Goal: Information Seeking & Learning: Learn about a topic

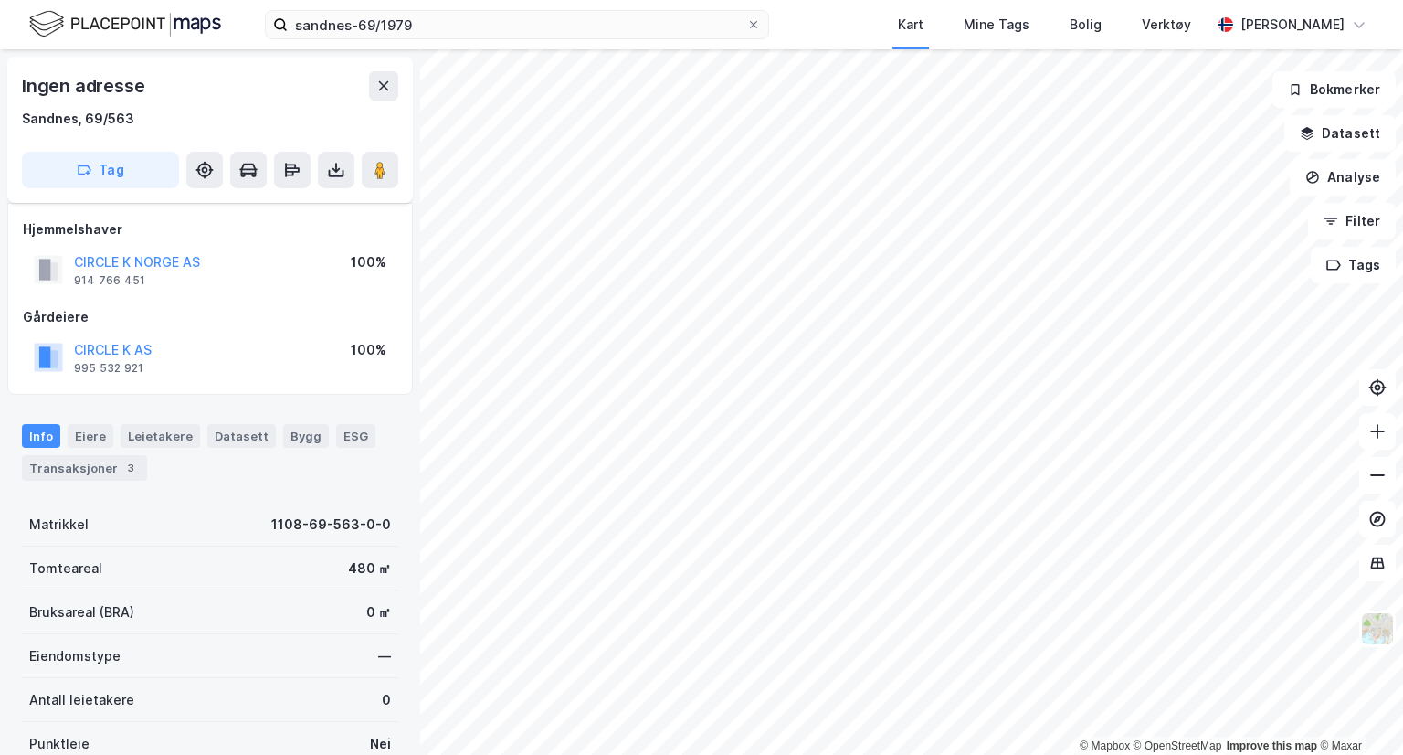
scroll to position [21, 0]
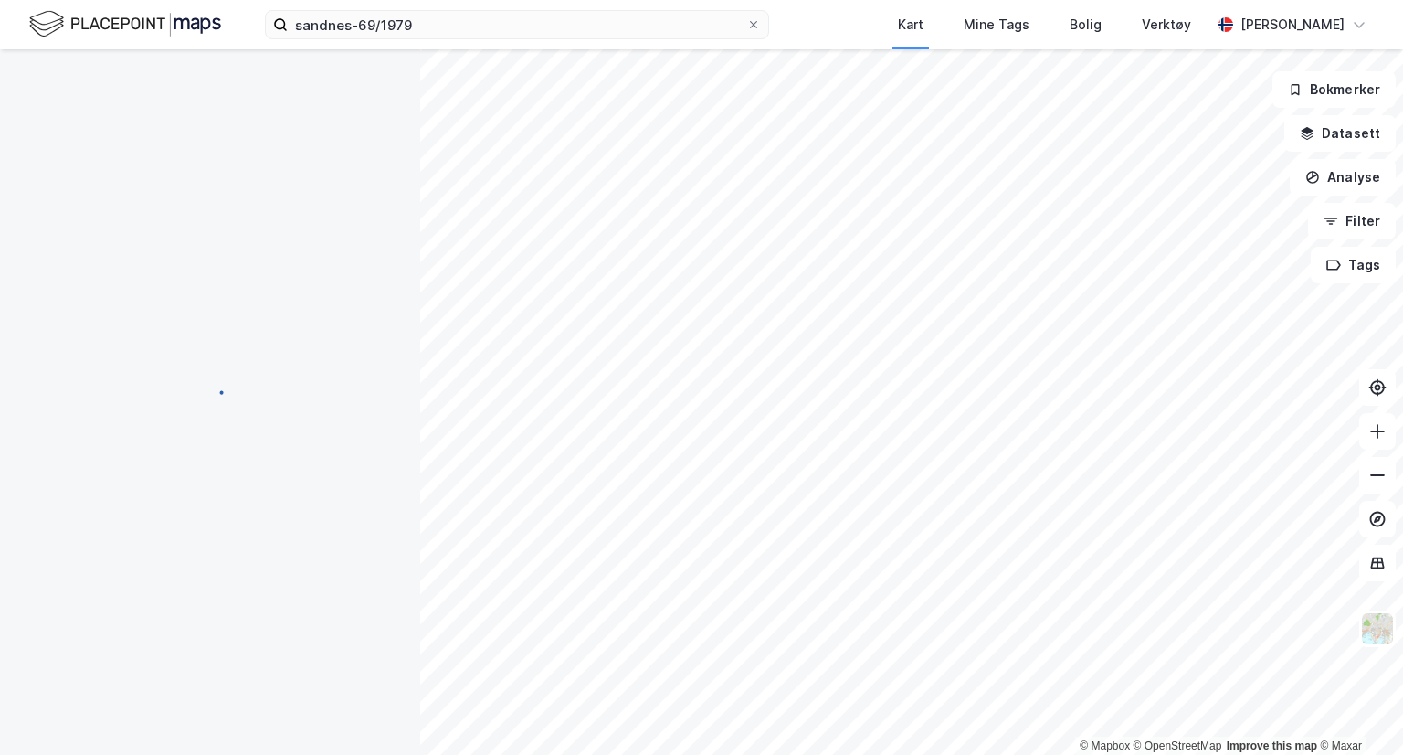
scroll to position [21, 0]
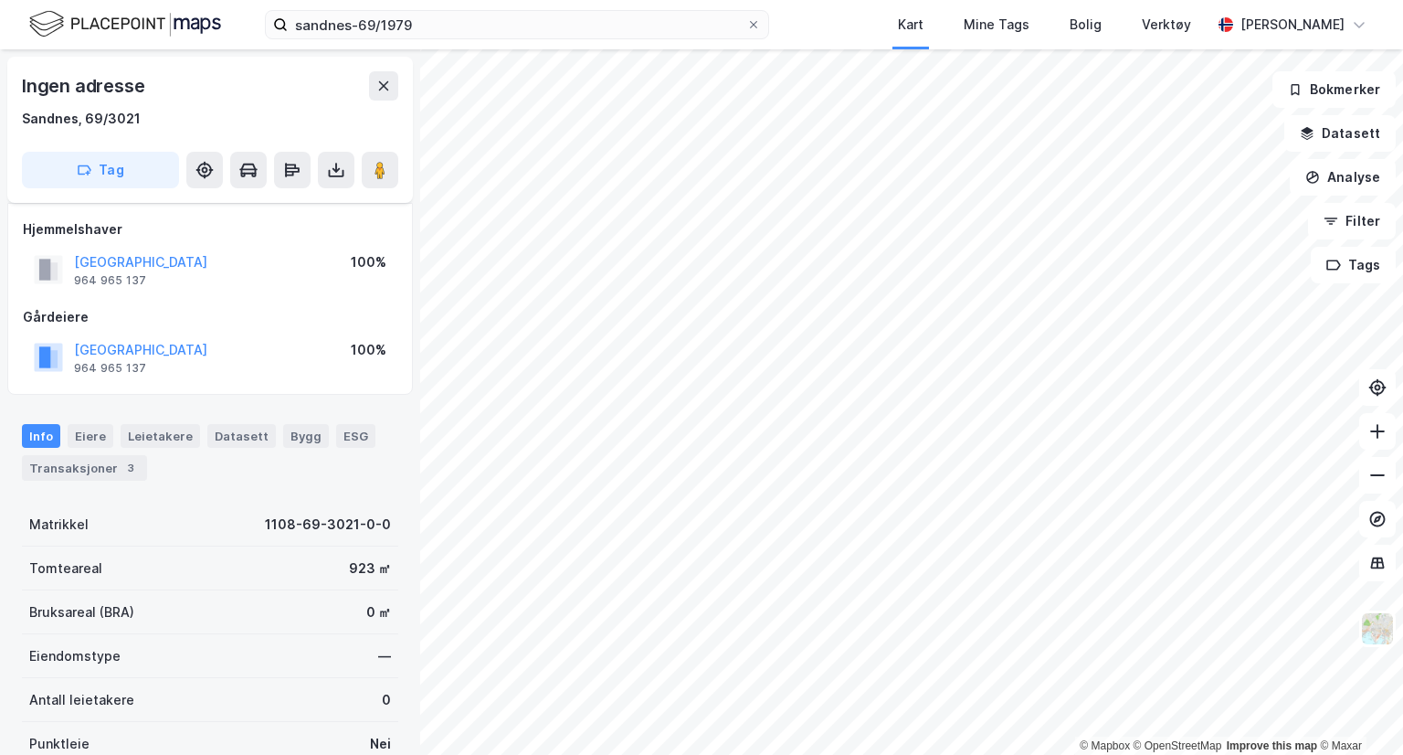
scroll to position [21, 0]
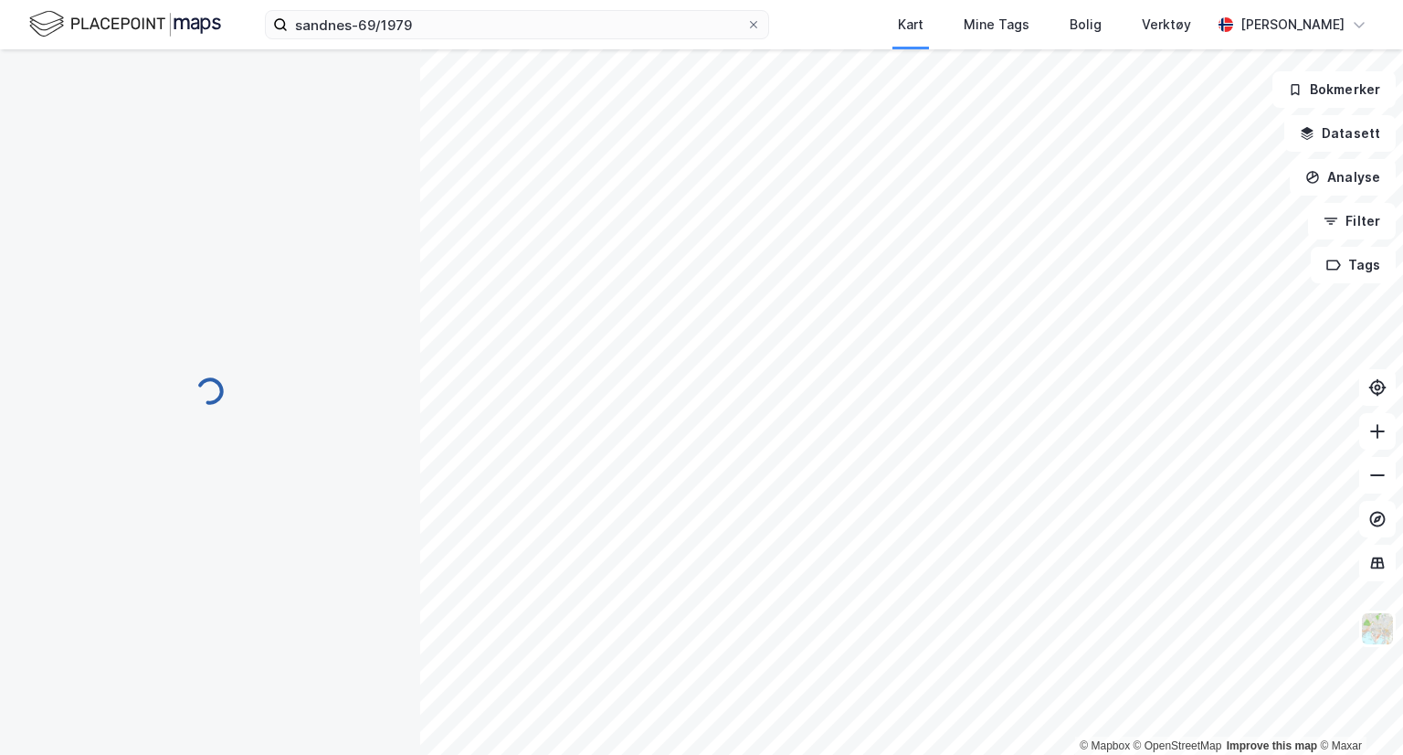
scroll to position [21, 0]
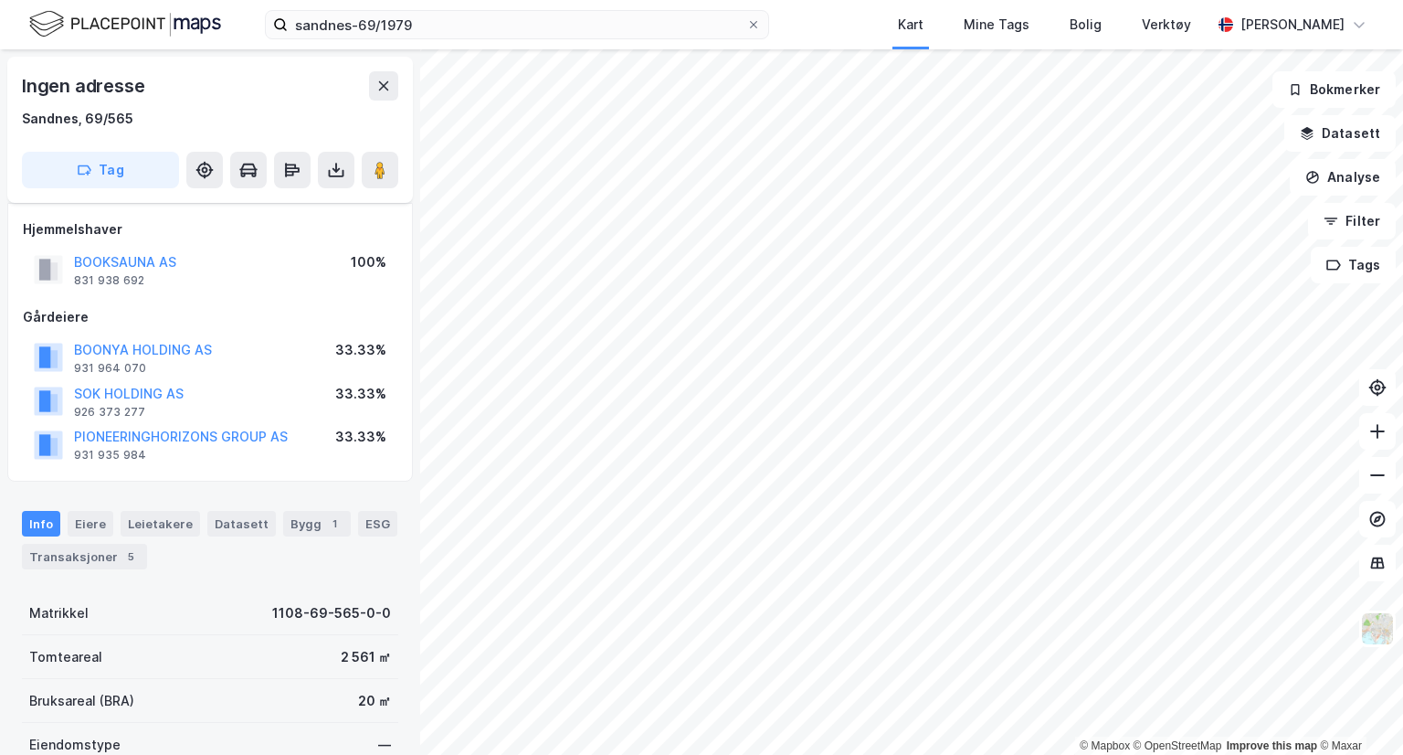
scroll to position [21, 0]
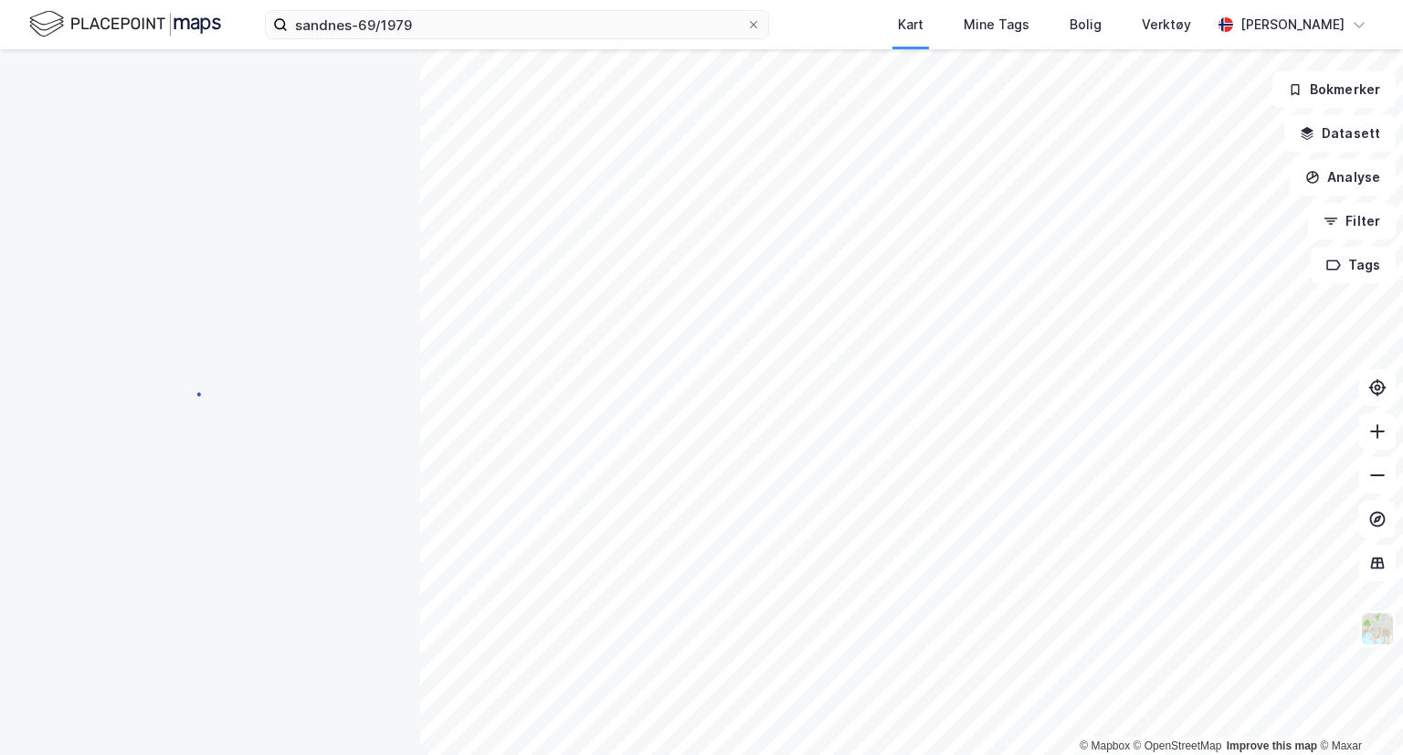
scroll to position [21, 0]
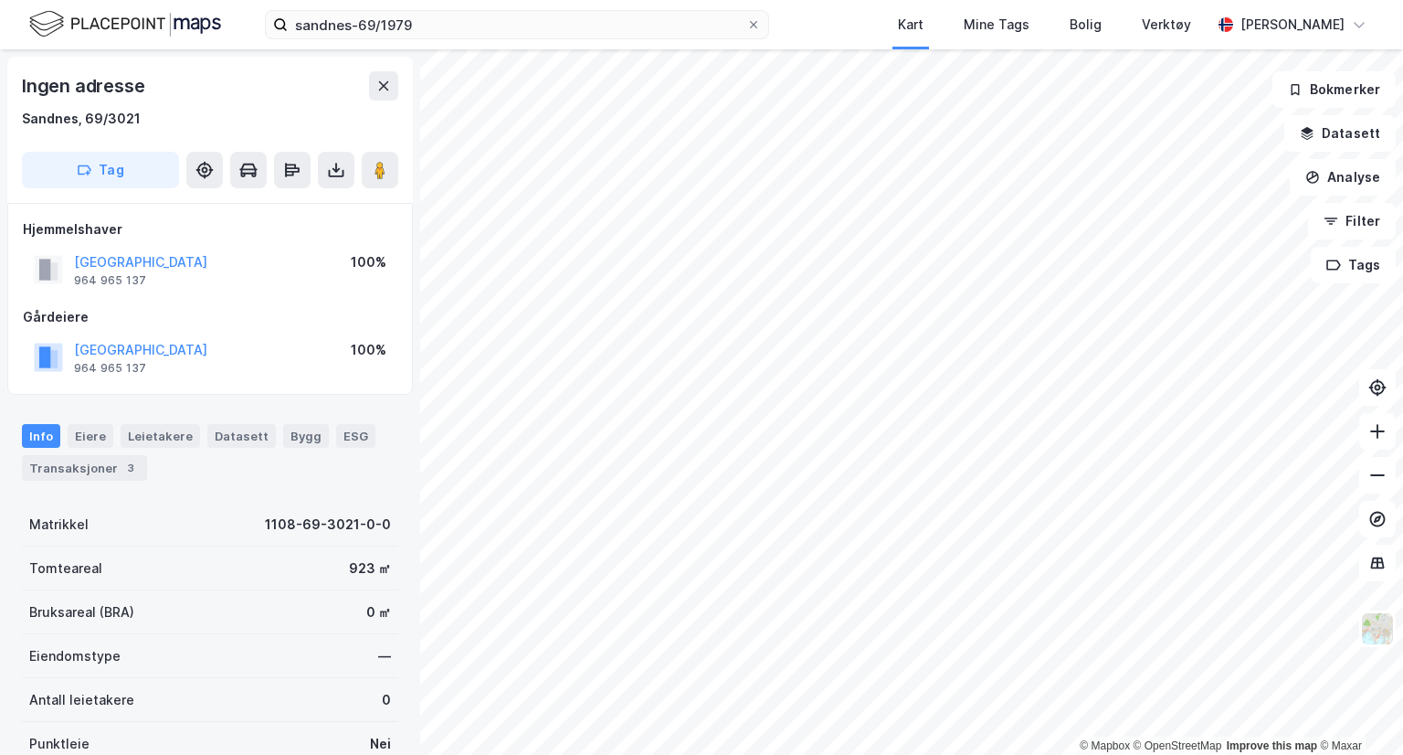
scroll to position [21, 0]
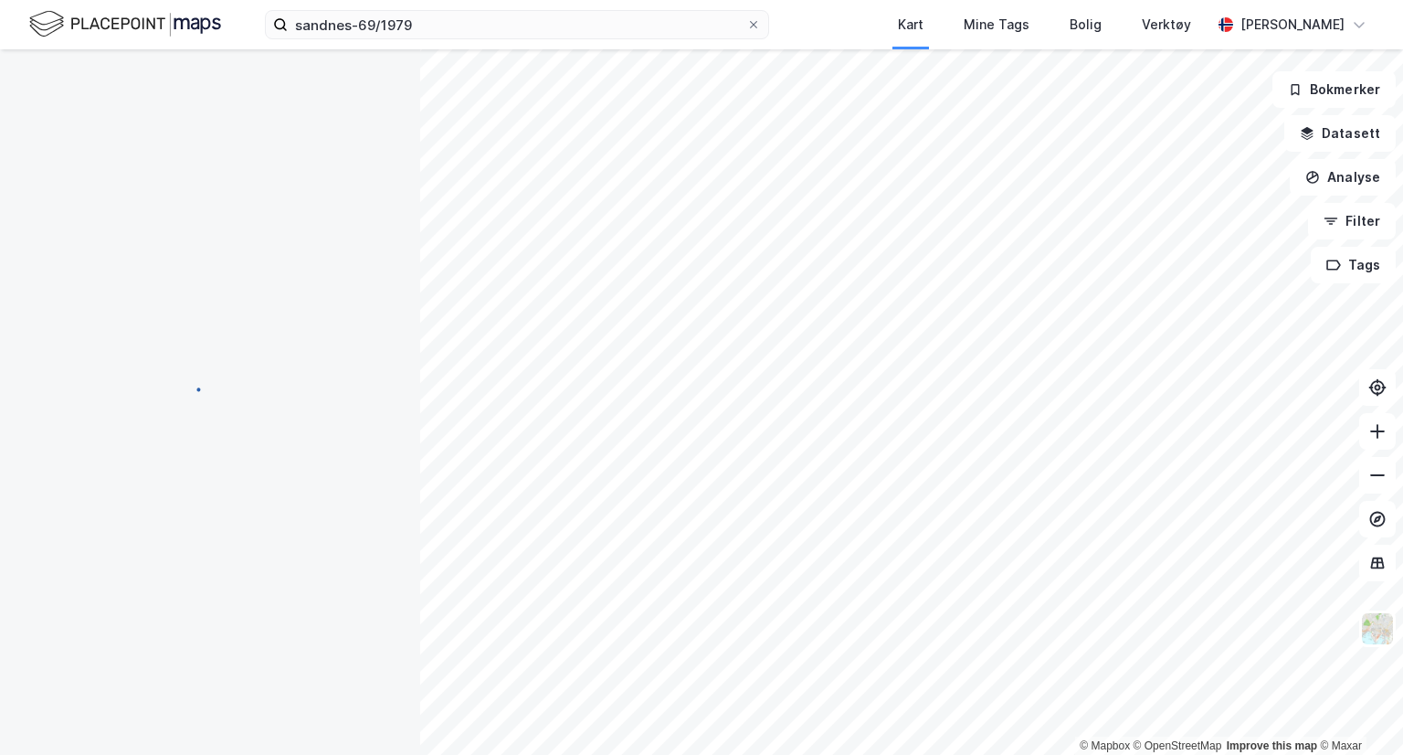
scroll to position [21, 0]
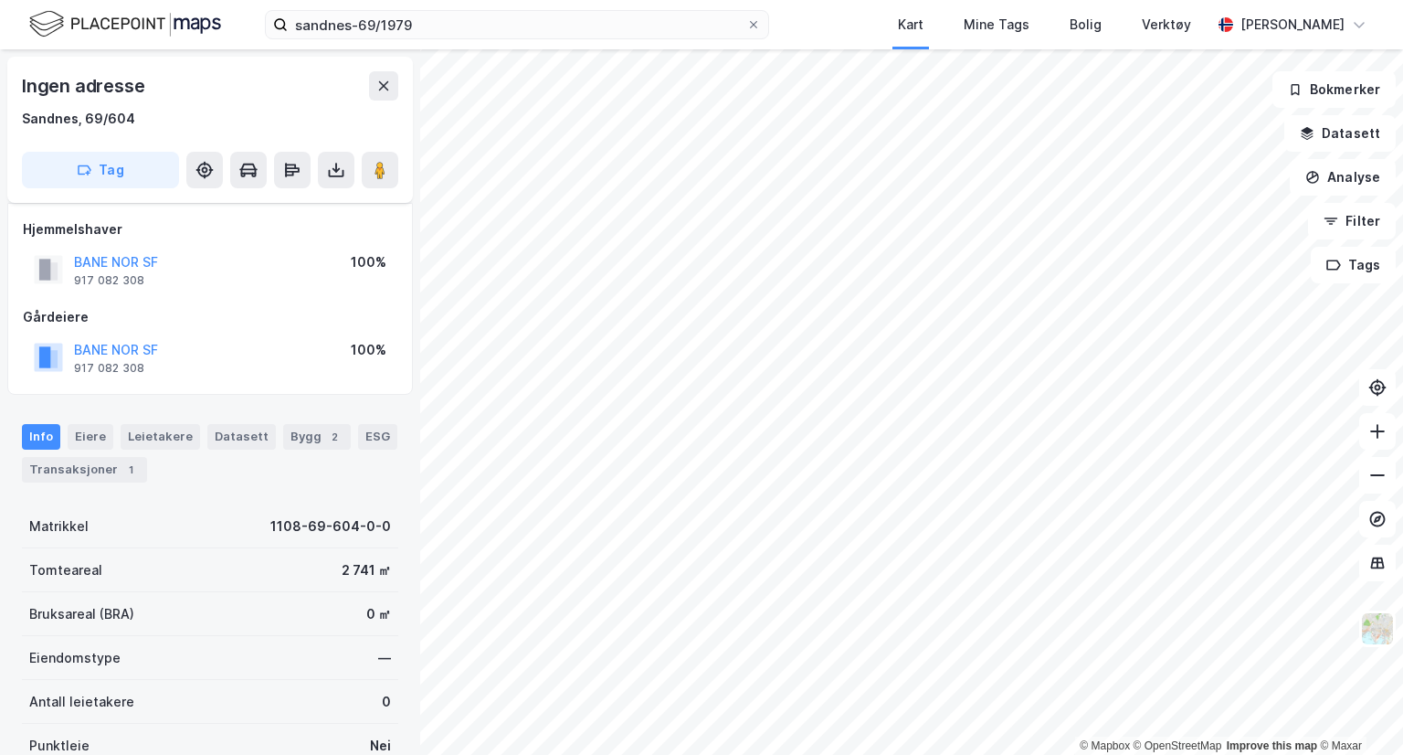
scroll to position [21, 0]
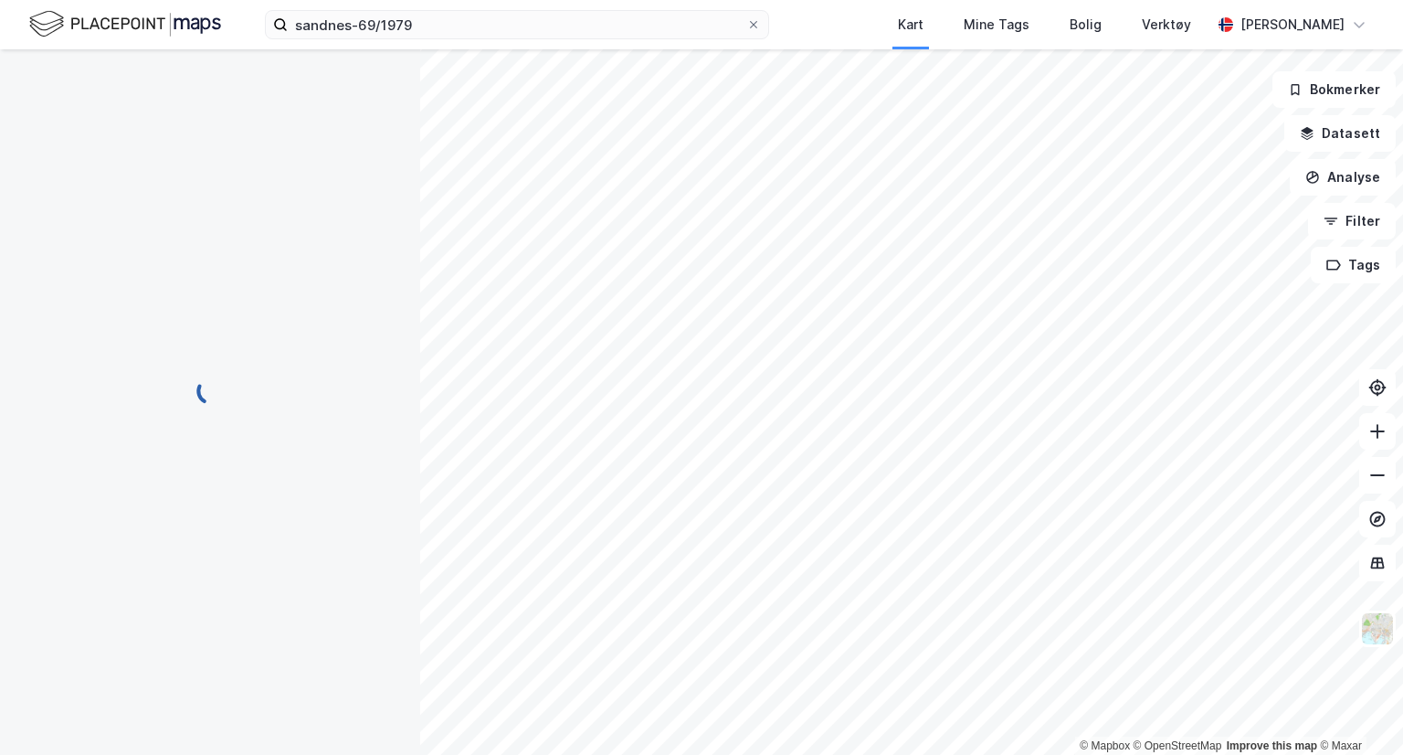
scroll to position [21, 0]
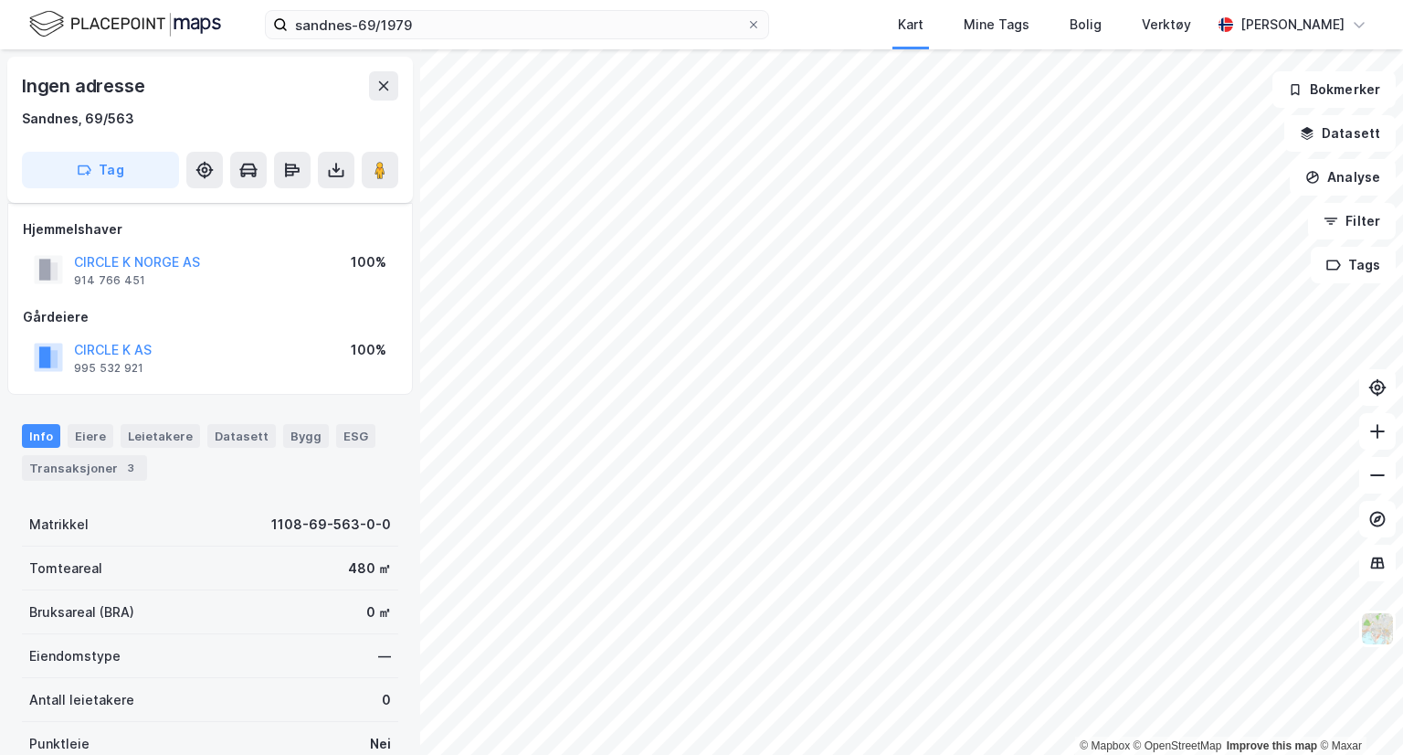
scroll to position [21, 0]
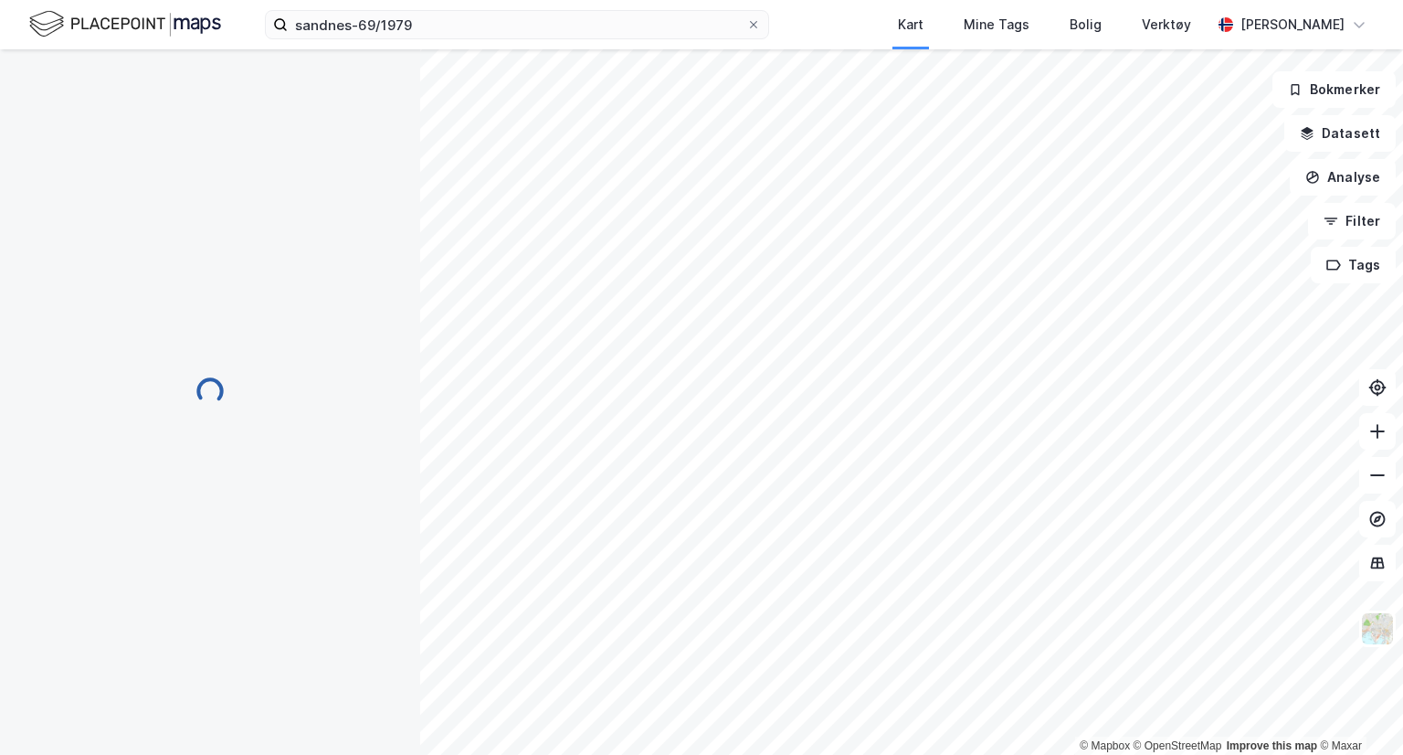
scroll to position [3, 0]
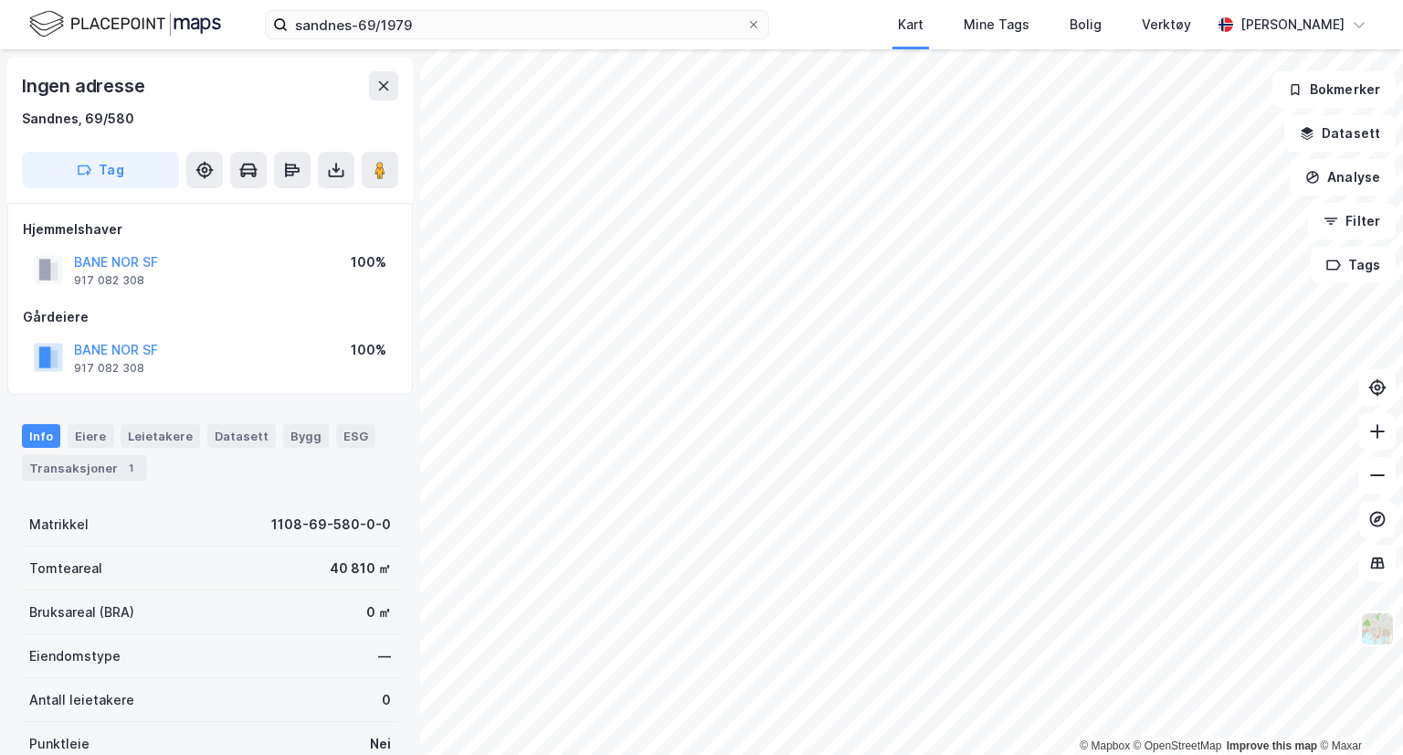
scroll to position [3, 0]
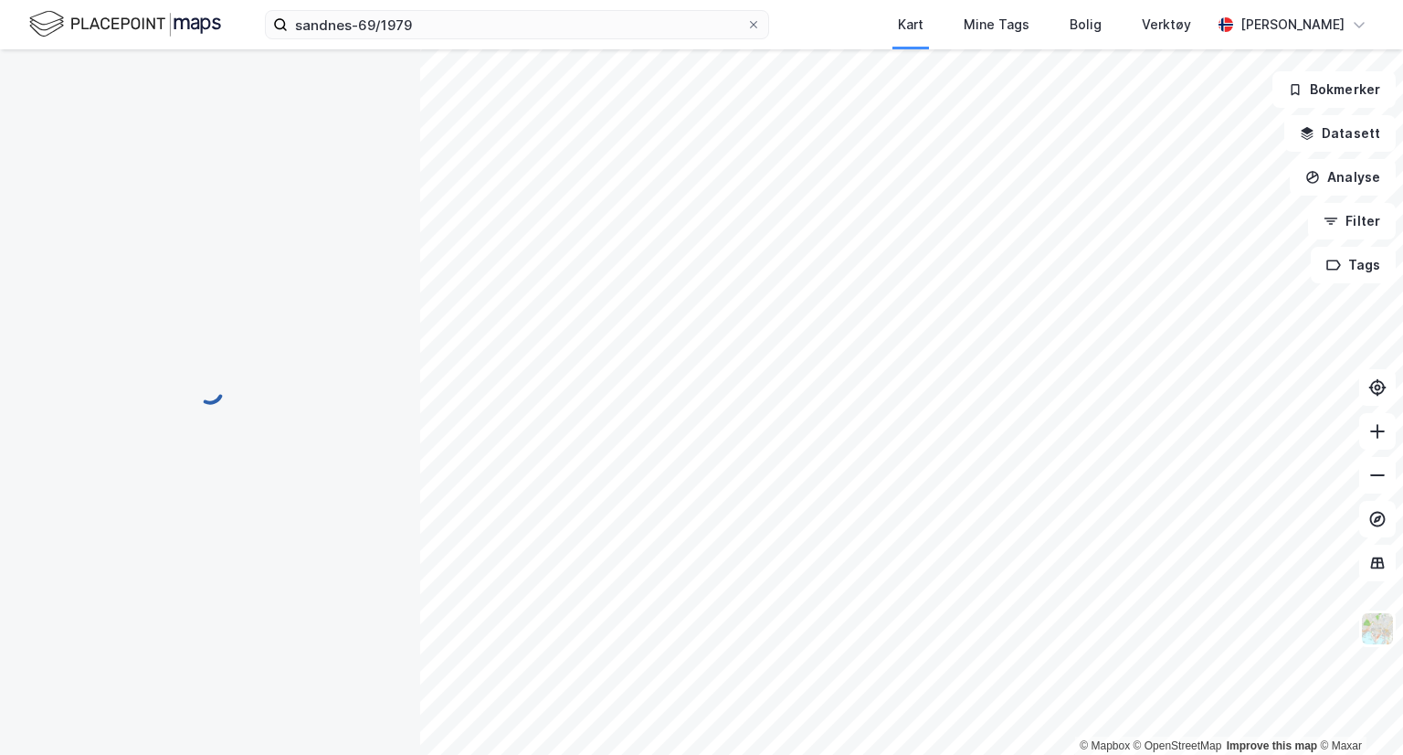
scroll to position [3, 0]
